Goal: Task Accomplishment & Management: Use online tool/utility

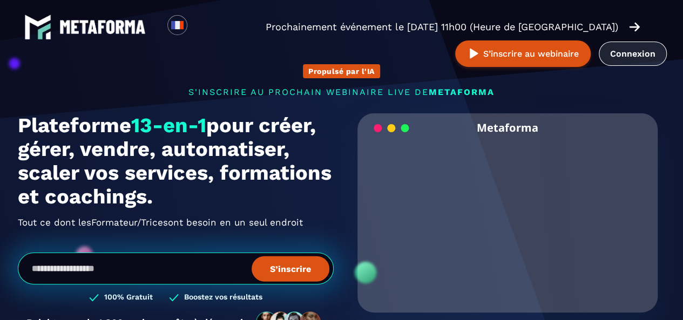
click at [630, 48] on link "Connexion" at bounding box center [633, 54] width 68 height 24
click at [644, 50] on link "Connexion" at bounding box center [633, 54] width 68 height 24
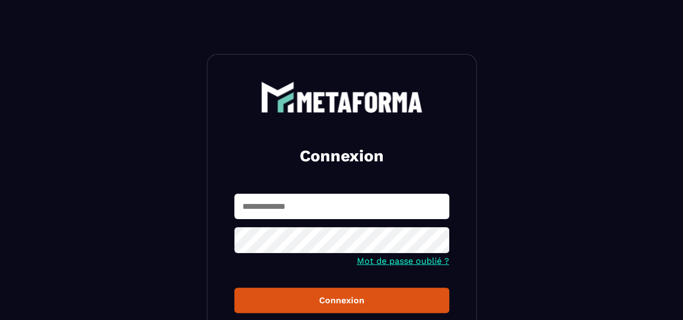
click at [304, 211] on input "text" at bounding box center [341, 206] width 215 height 25
type input "**********"
click at [234, 288] on button "Connexion" at bounding box center [341, 300] width 215 height 25
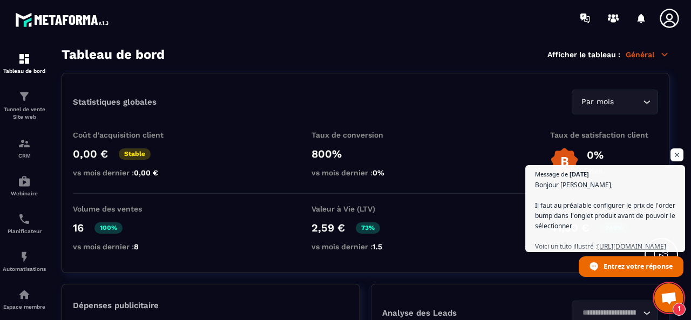
click at [669, 305] on span "Ouvrir le chat" at bounding box center [668, 299] width 17 height 14
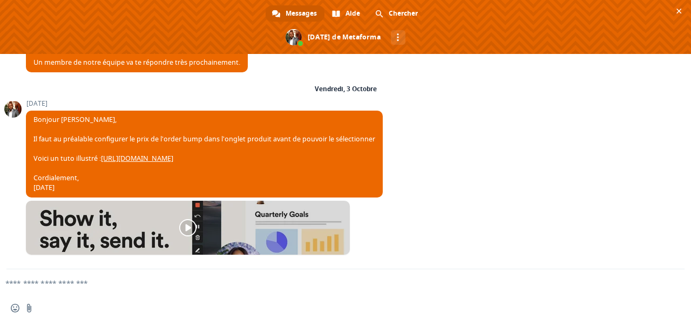
scroll to position [1298, 0]
click at [44, 282] on textarea "Entrez votre message..." at bounding box center [328, 284] width 646 height 10
click at [682, 10] on span "Fermer le chat" at bounding box center [678, 10] width 11 height 11
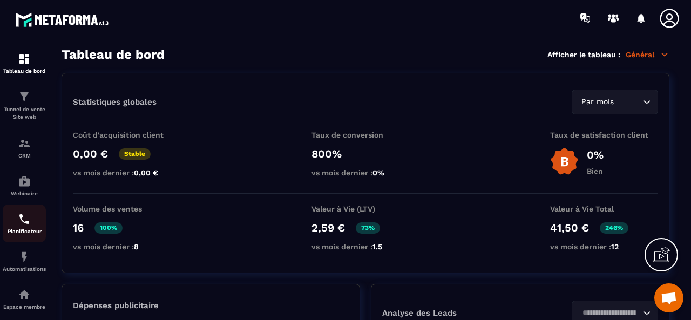
click at [24, 226] on img at bounding box center [24, 219] width 13 height 13
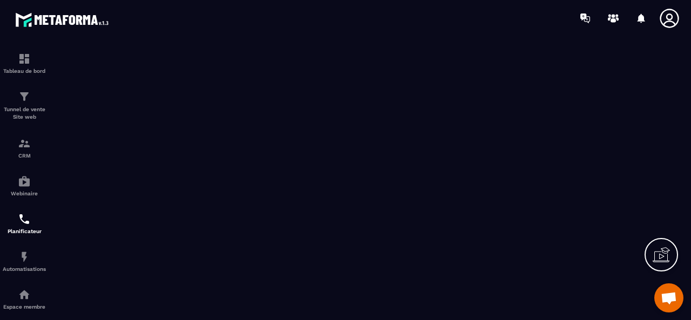
click at [669, 297] on span "Ouvrir le chat" at bounding box center [668, 299] width 17 height 14
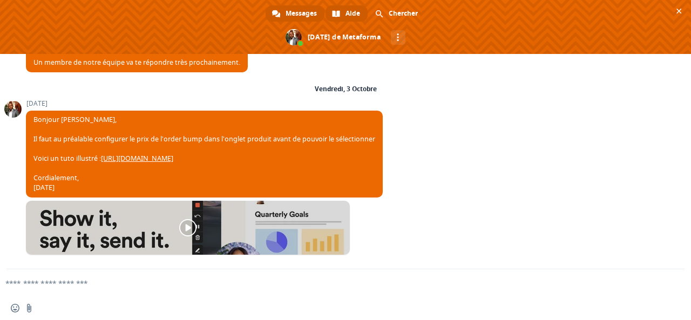
click at [349, 11] on span "Aide" at bounding box center [353, 13] width 15 height 16
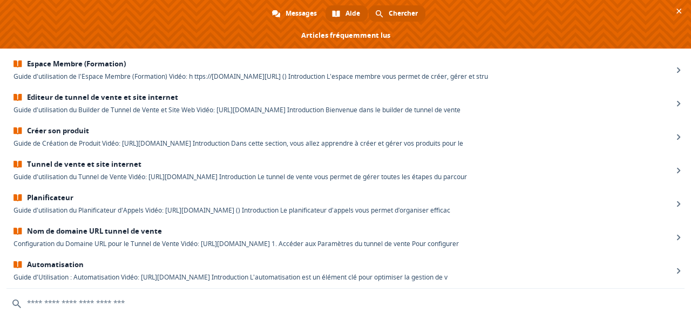
click at [377, 13] on span at bounding box center [379, 14] width 8 height 8
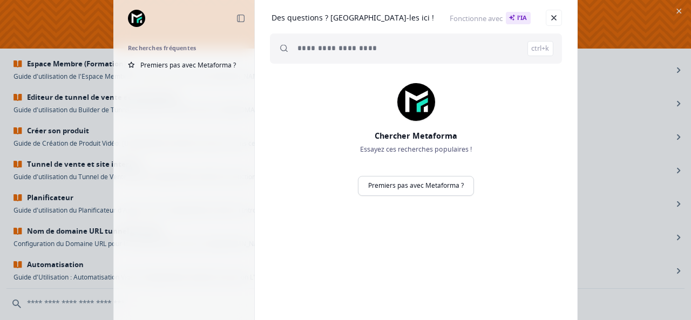
click at [320, 48] on input "search" at bounding box center [426, 48] width 256 height 30
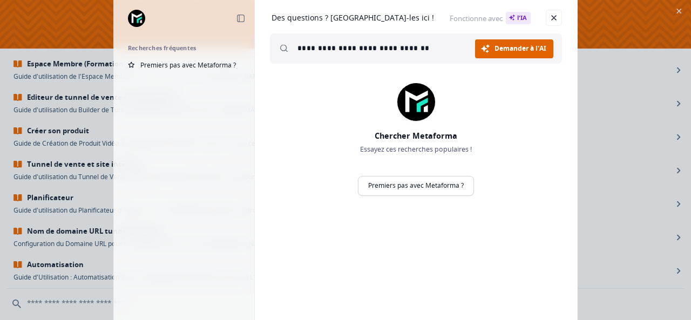
type input "**********"
click at [495, 48] on link "Demander à l'AI Chercher" at bounding box center [514, 48] width 78 height 19
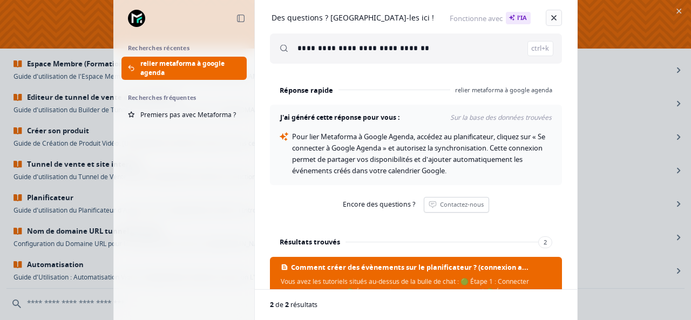
click at [554, 16] on link "Fermer" at bounding box center [554, 18] width 16 height 16
